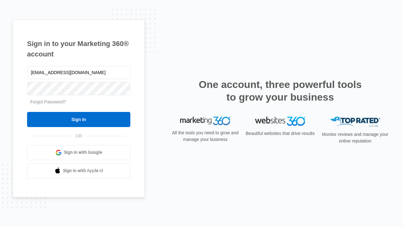
type input "dankie614@gmail.com"
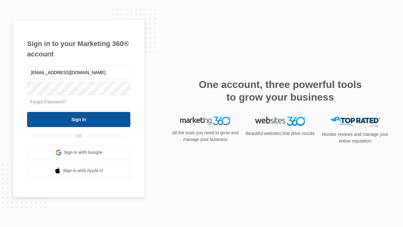
click at [79, 119] on input "Sign In" at bounding box center [78, 119] width 103 height 15
